Goal: Transaction & Acquisition: Download file/media

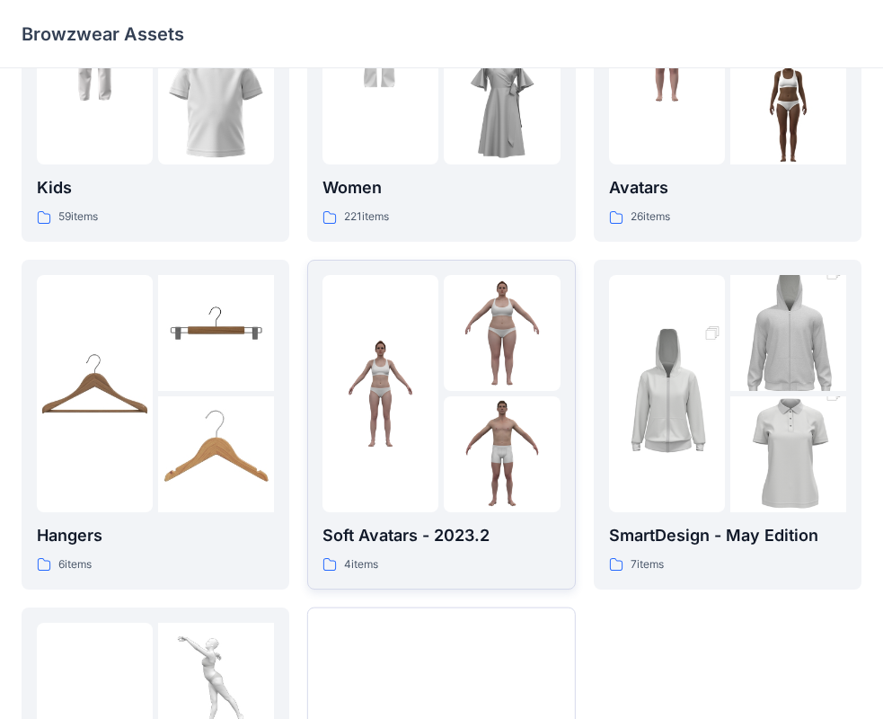
scroll to position [446, 0]
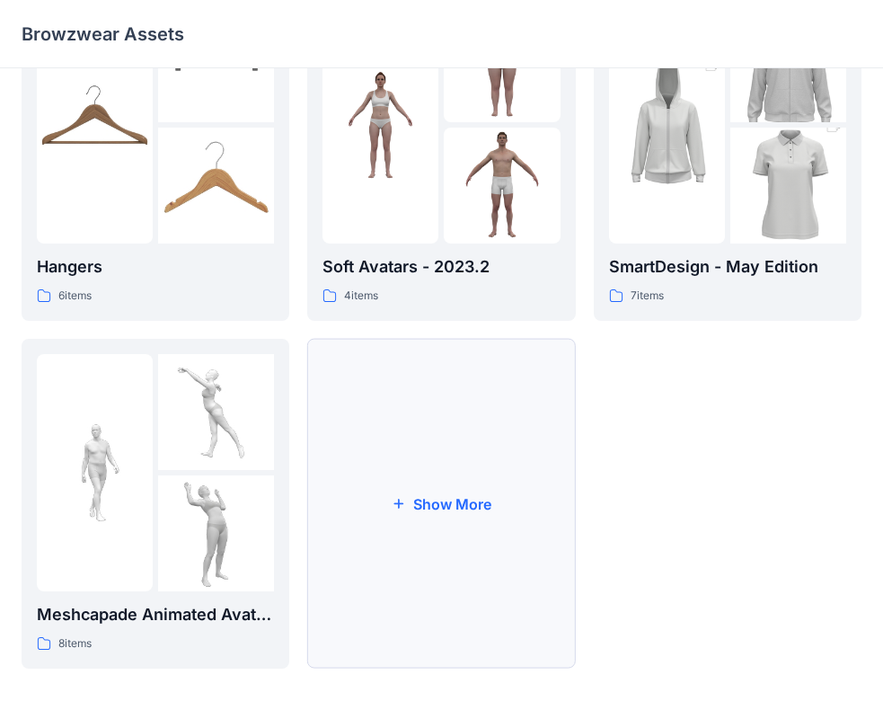
click at [429, 512] on button "Show More" at bounding box center [441, 504] width 268 height 330
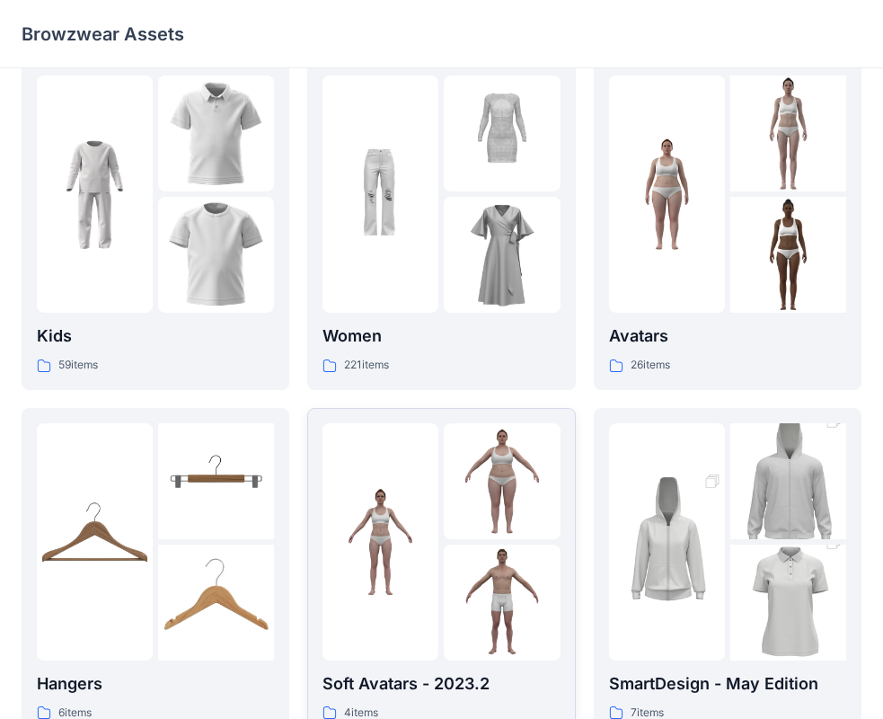
scroll to position [0, 0]
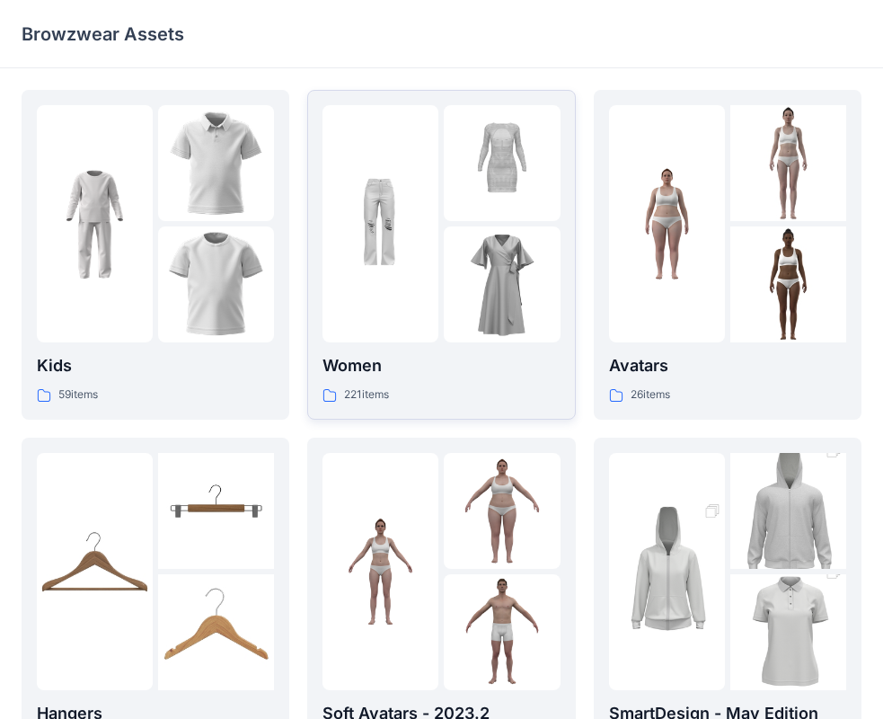
click at [413, 269] on img at bounding box center [380, 224] width 116 height 116
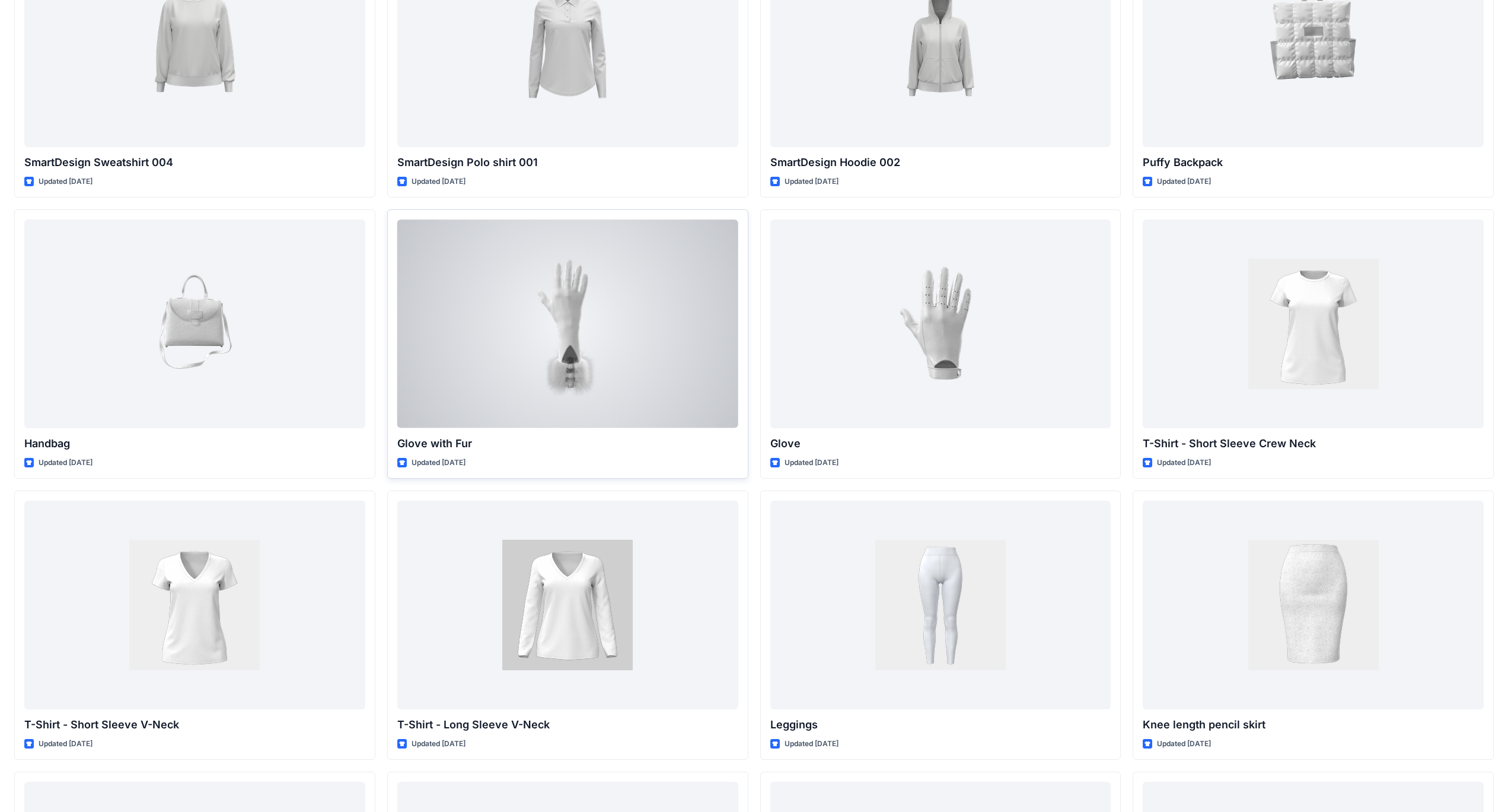
scroll to position [9468, 0]
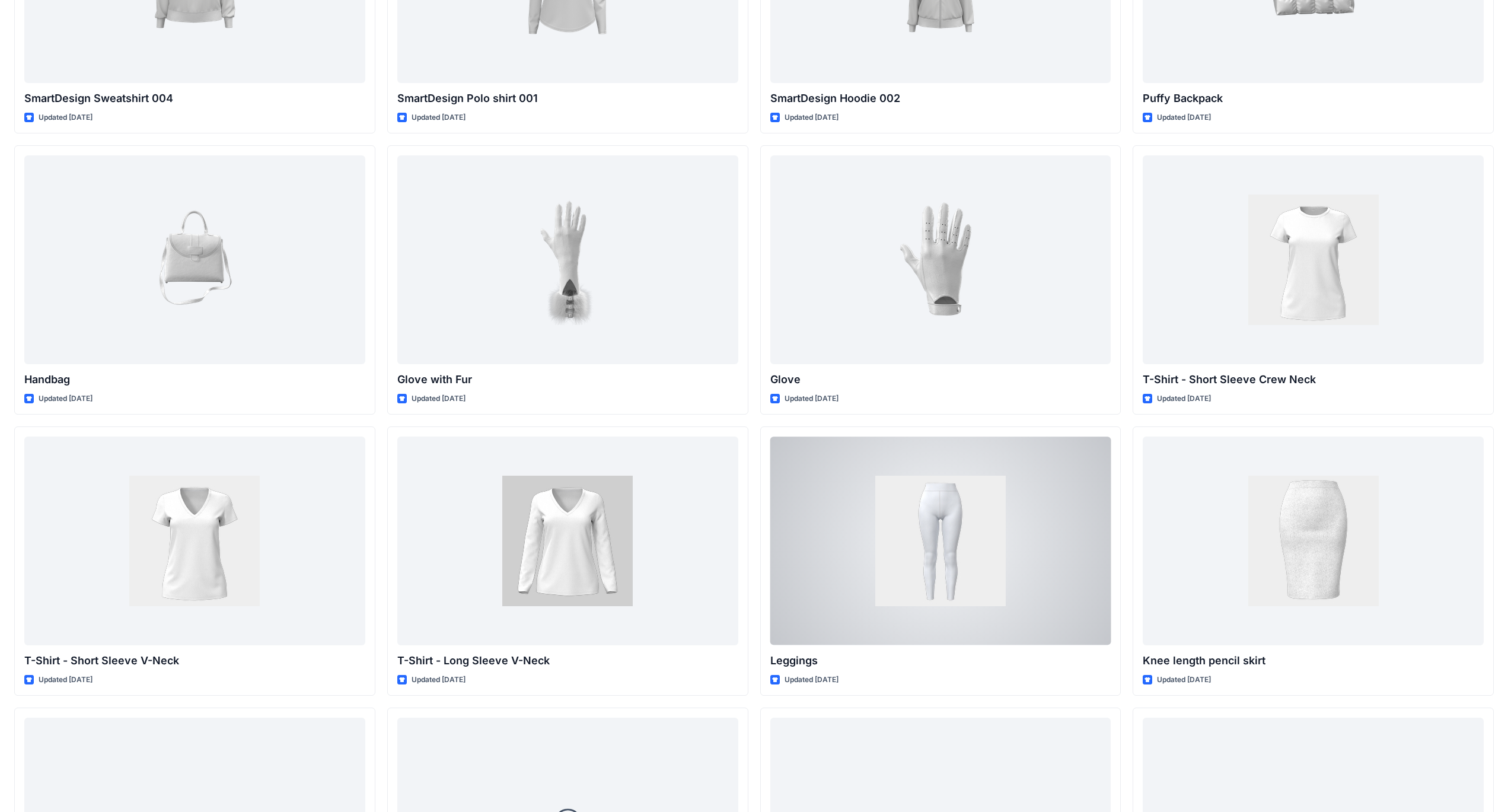
click at [592, 474] on div at bounding box center [941, 540] width 341 height 208
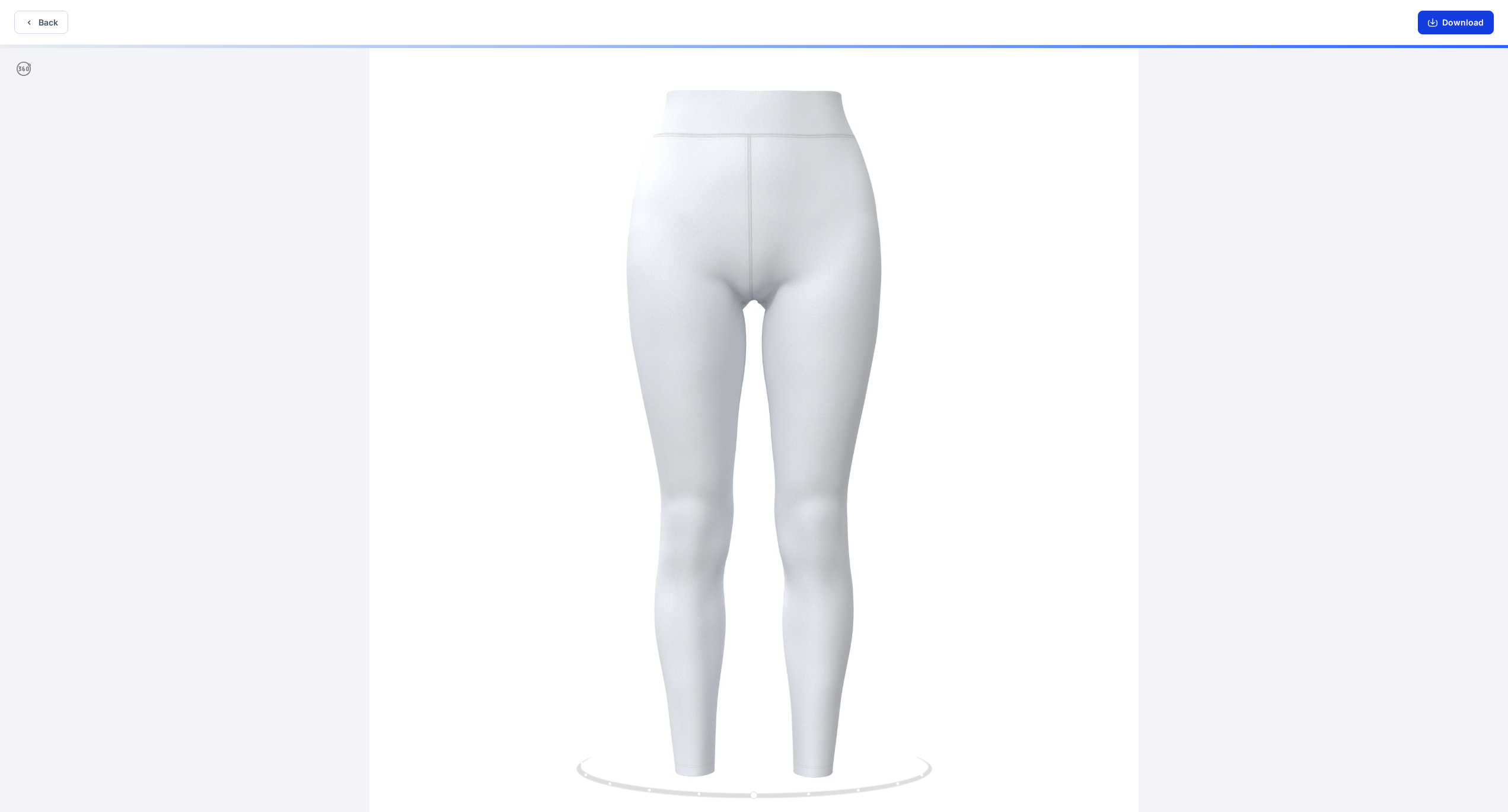
click at [592, 26] on button "Download" at bounding box center [1456, 22] width 76 height 24
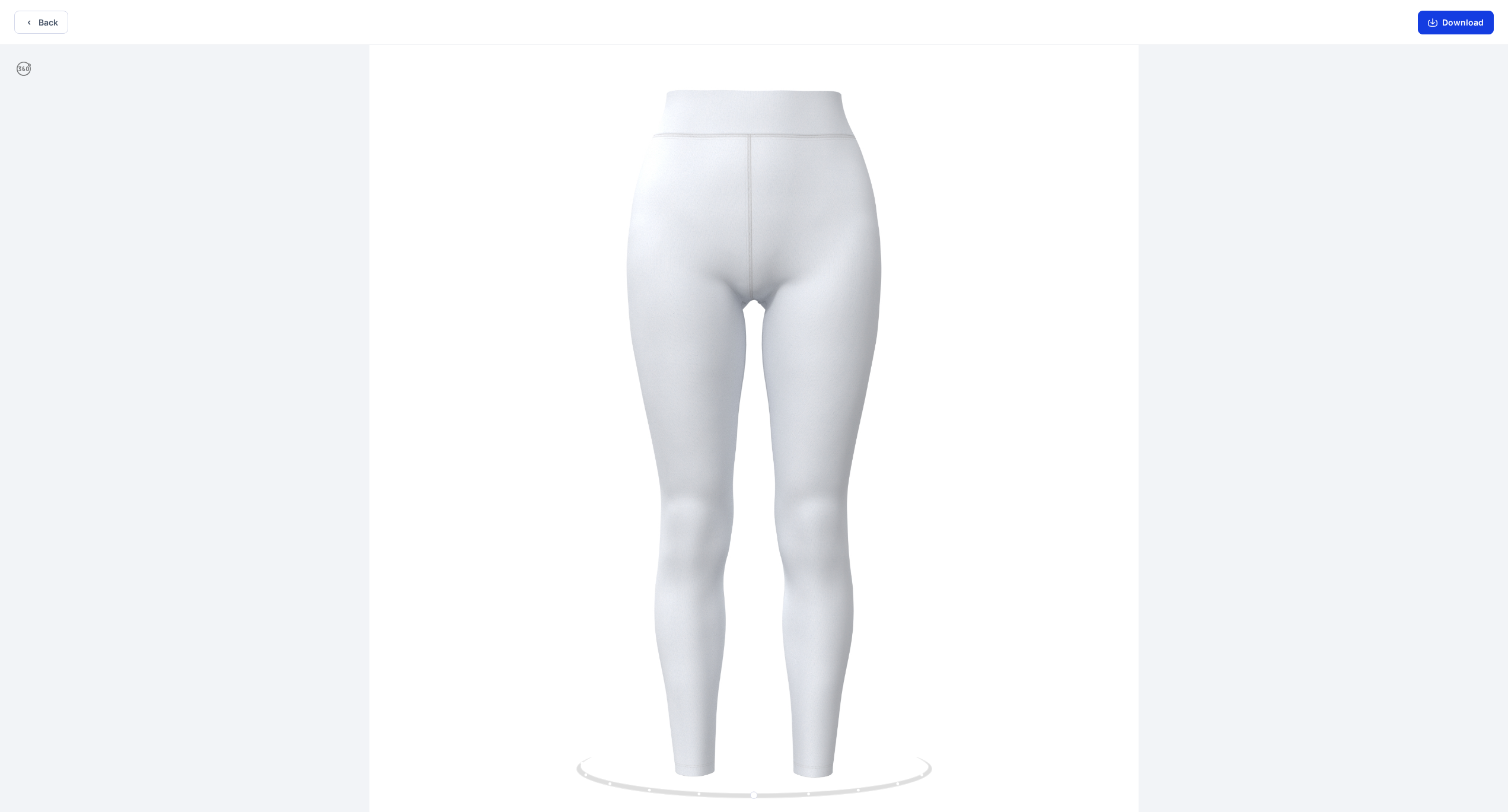
click at [592, 20] on button "Download" at bounding box center [1456, 22] width 76 height 24
